Goal: Navigation & Orientation: Find specific page/section

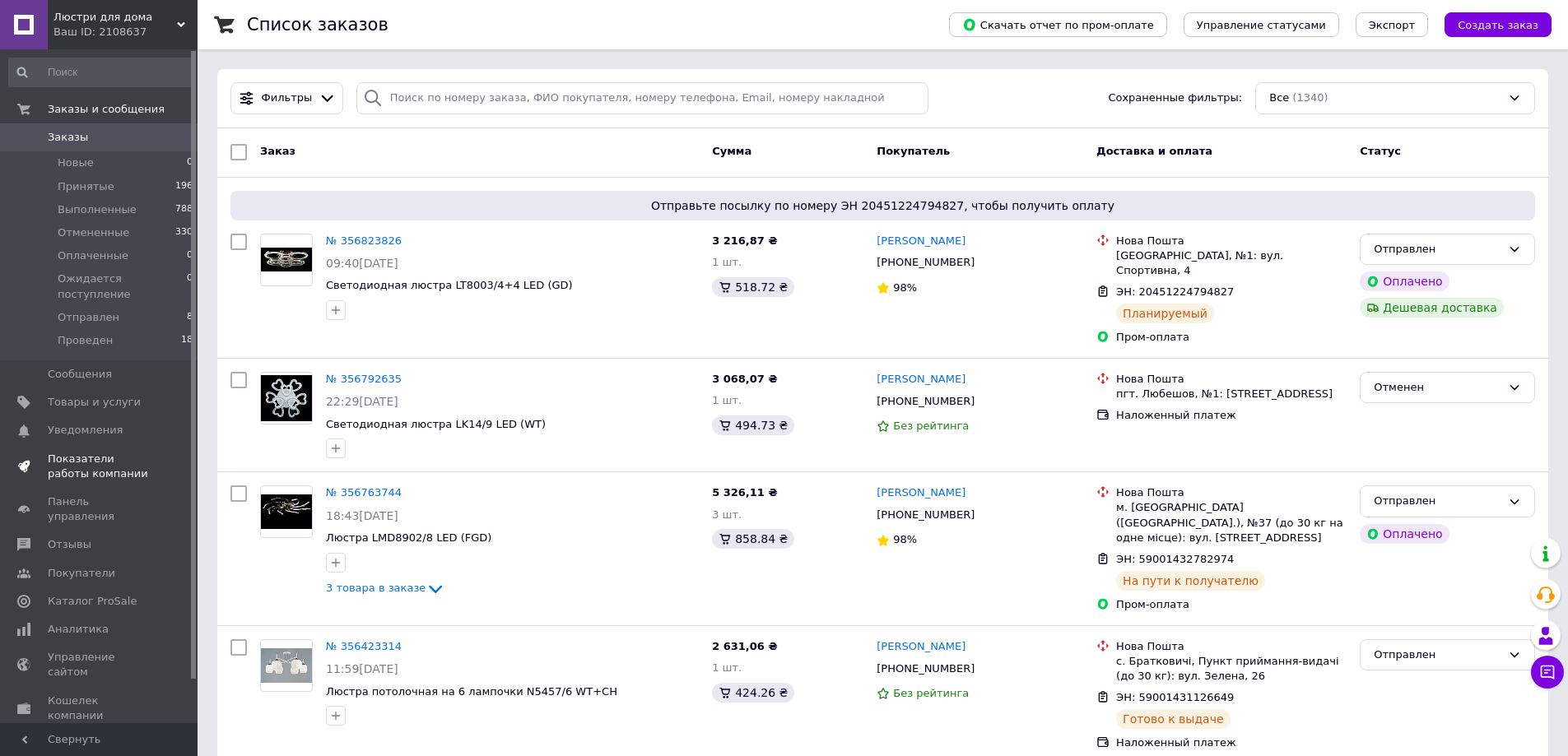
click at [95, 451] on span "Показатели работы компании" at bounding box center [100, 466] width 105 height 30
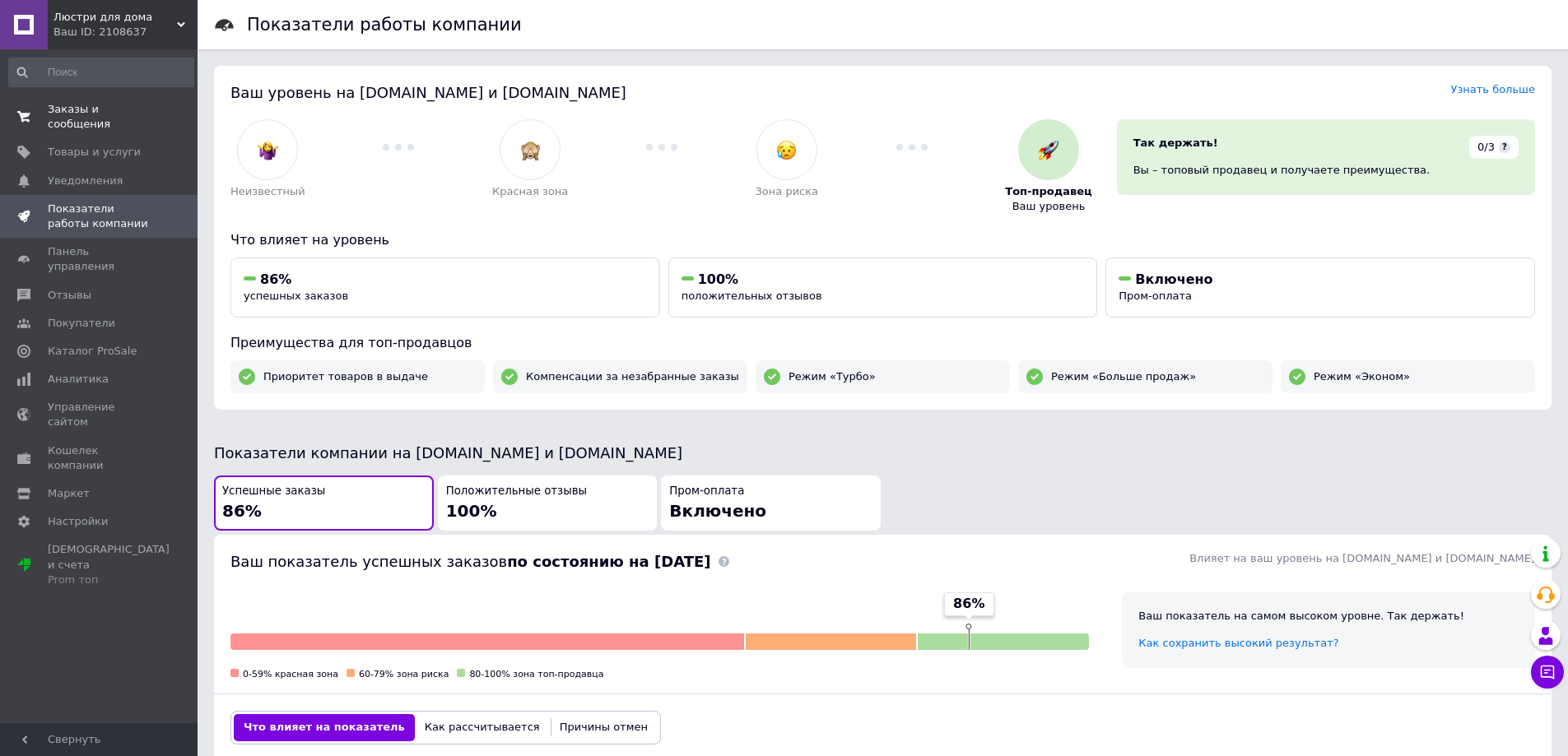
click at [84, 105] on span "Заказы и сообщения" at bounding box center [100, 116] width 105 height 30
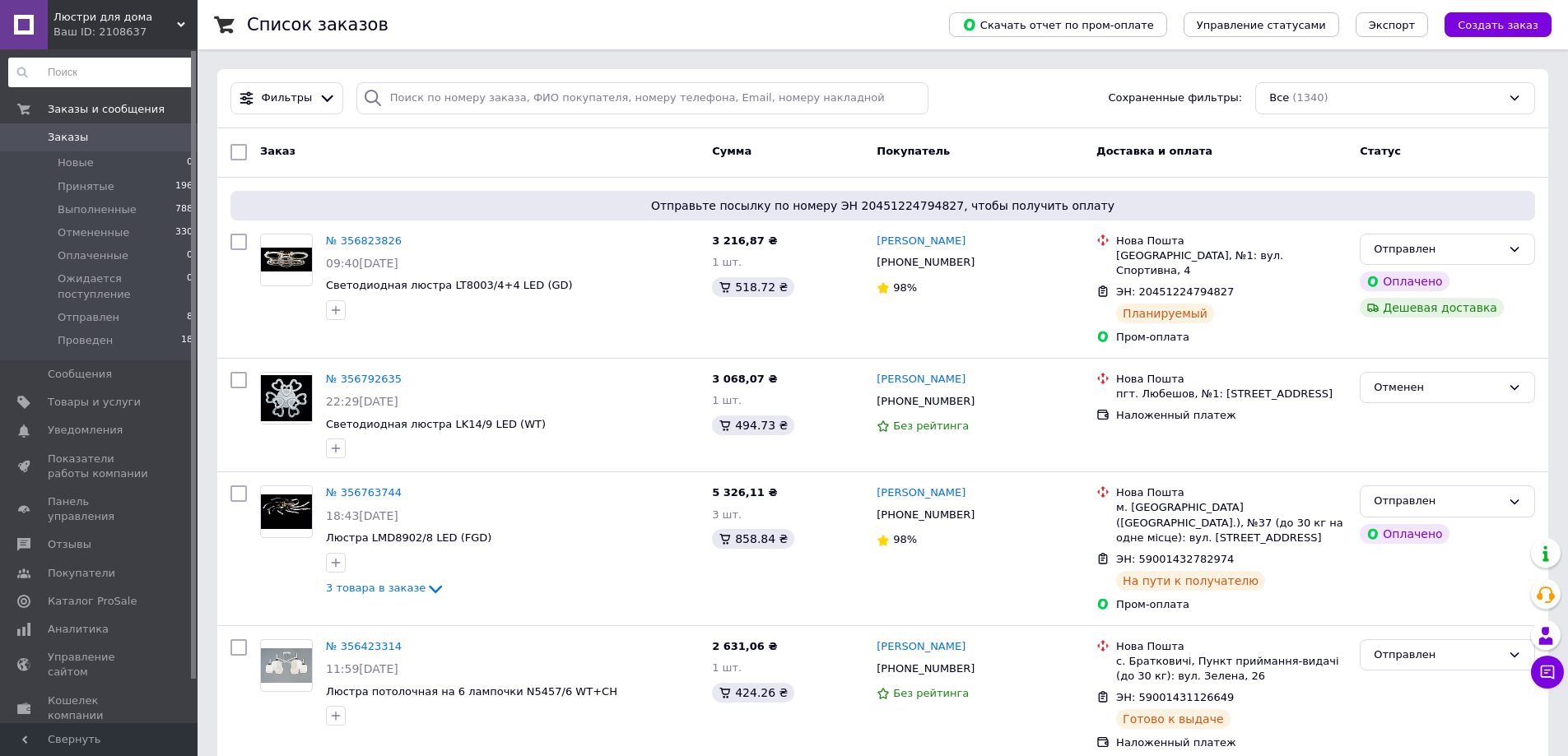
drag, startPoint x: 145, startPoint y: 71, endPoint x: 353, endPoint y: 30, distance: 212.0
click at [112, 451] on span "Показатели работы компании" at bounding box center [100, 466] width 105 height 30
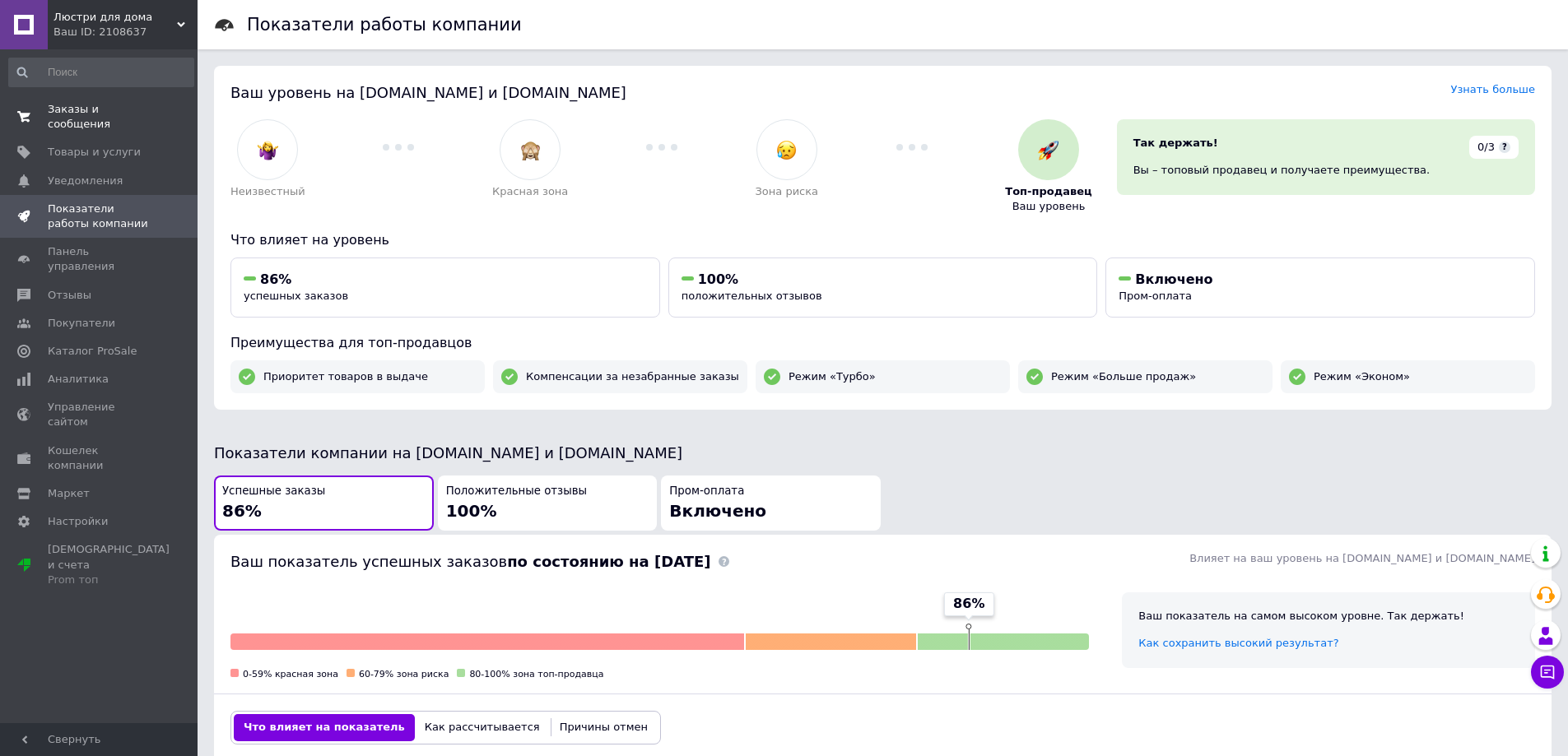
click at [79, 112] on span "Заказы и сообщения" at bounding box center [100, 116] width 105 height 30
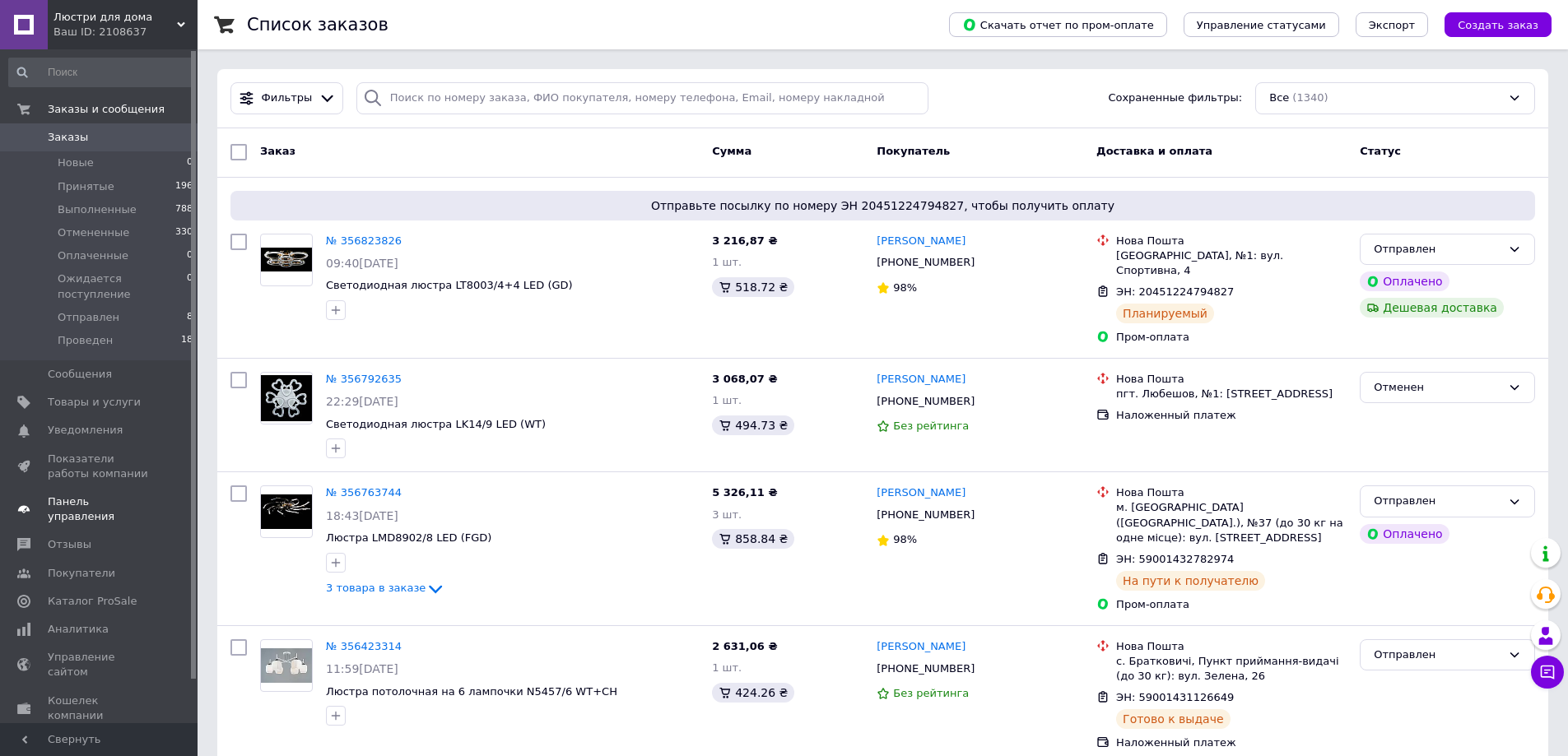
click at [103, 495] on span "Панель управления" at bounding box center [100, 509] width 105 height 30
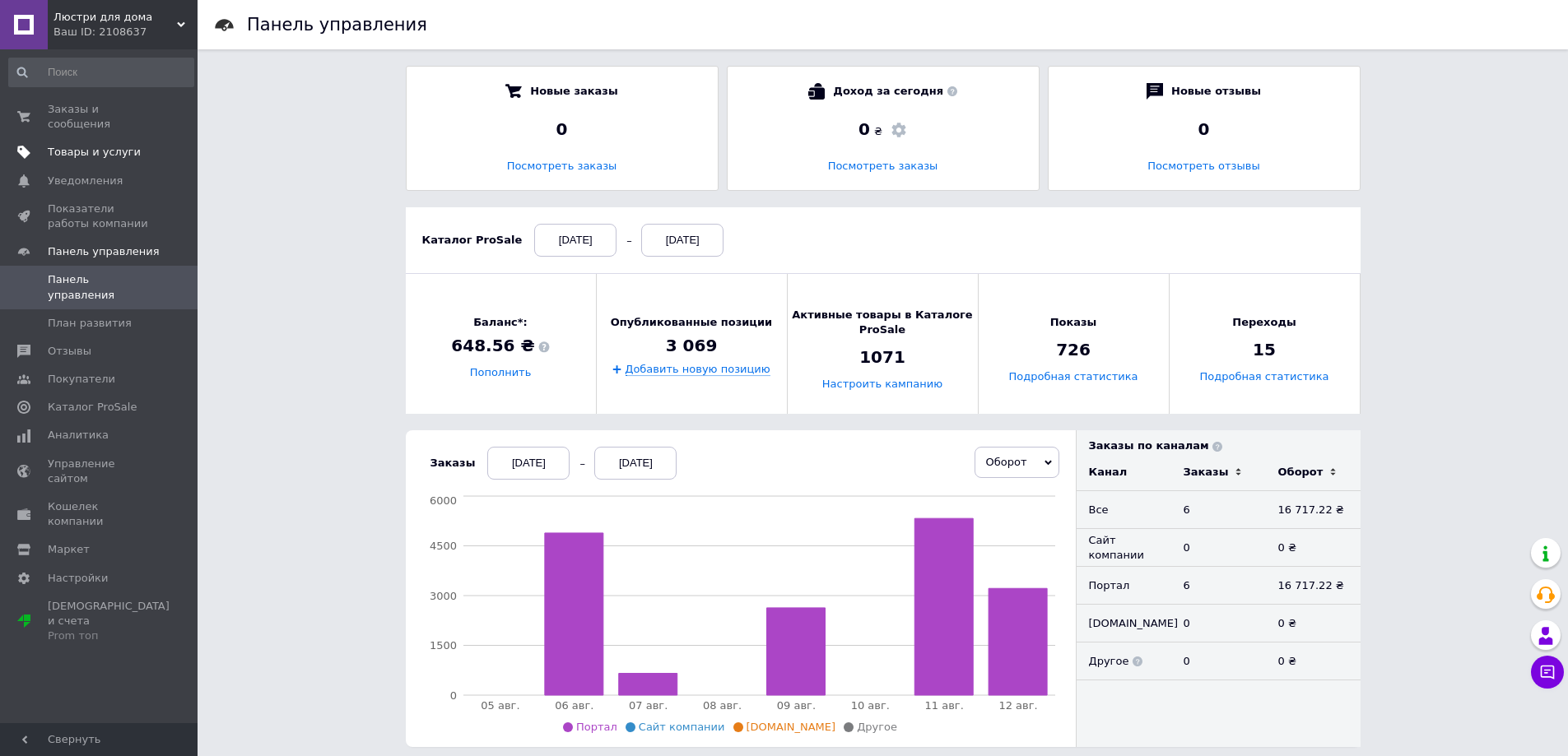
click at [75, 145] on span "Товары и услуги" at bounding box center [94, 152] width 93 height 14
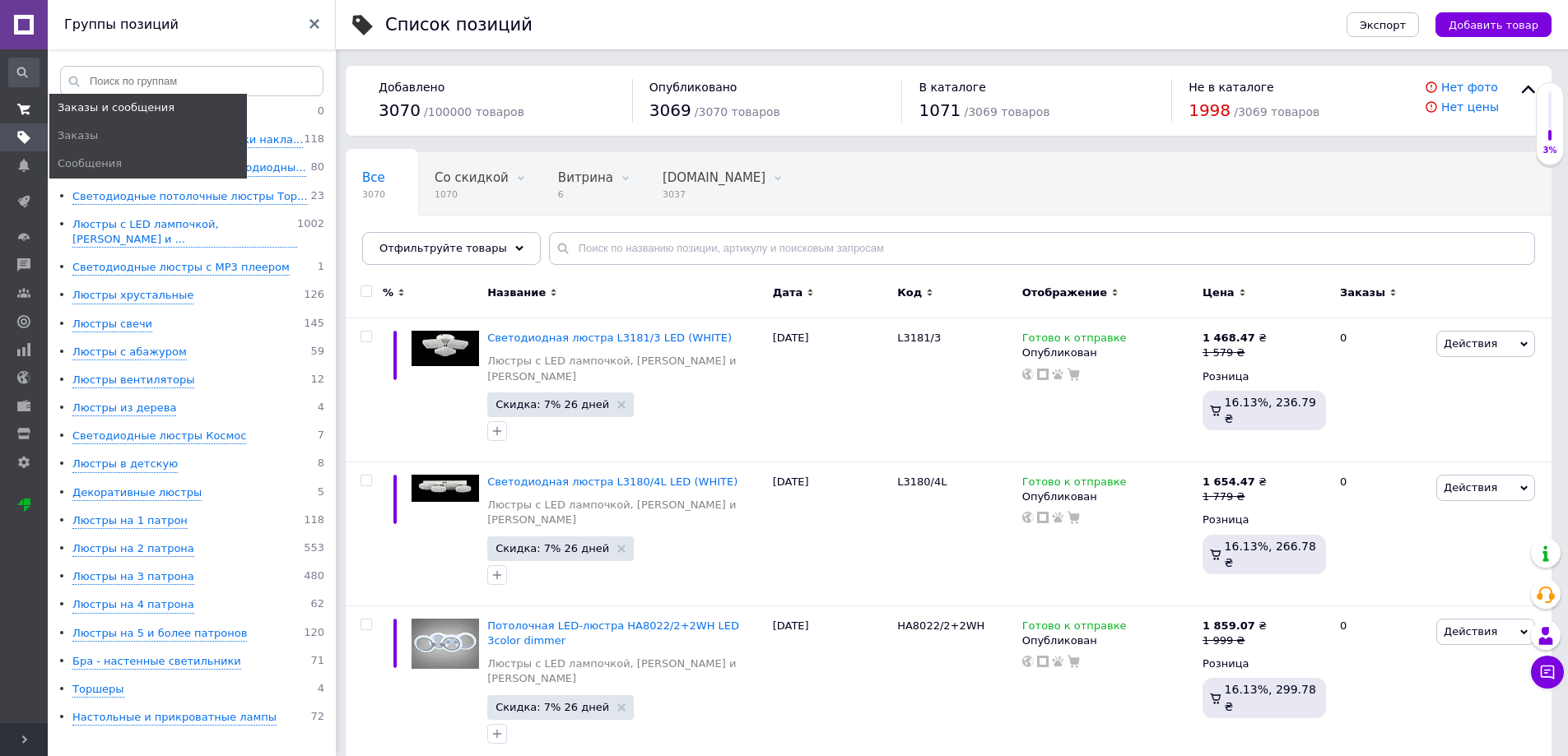
click at [15, 105] on span at bounding box center [23, 109] width 48 height 14
